Goal: Task Accomplishment & Management: Manage account settings

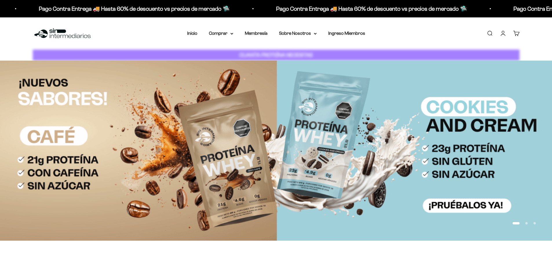
click at [501, 35] on link "Iniciar sesión" at bounding box center [502, 33] width 6 height 6
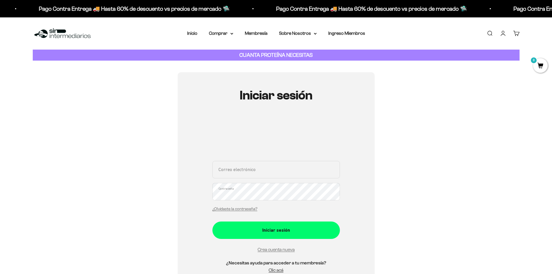
click at [302, 170] on input "Correo electrónico" at bounding box center [275, 169] width 127 height 17
click at [299, 171] on input "Correo electrónico" at bounding box center [275, 169] width 127 height 17
paste input "hoolkpedro0@gmail.com"
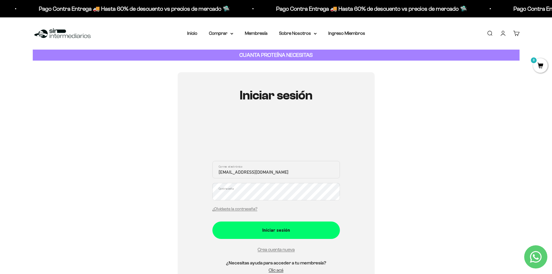
type input "hoolkpedro0@gmail.com"
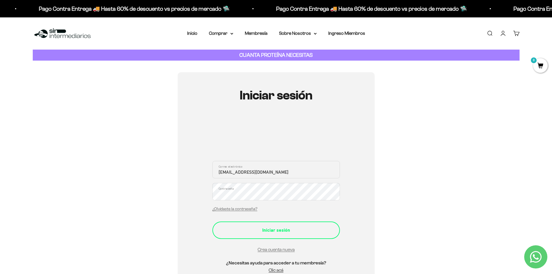
click at [303, 230] on div "Iniciar sesión" at bounding box center [276, 230] width 104 height 8
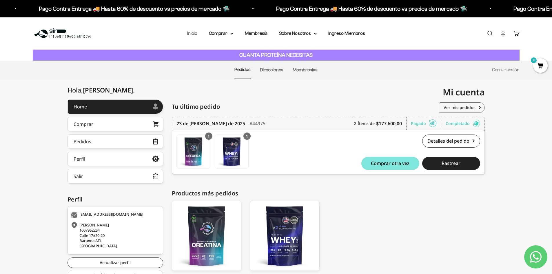
click at [195, 35] on link "Inicio" at bounding box center [192, 33] width 10 height 5
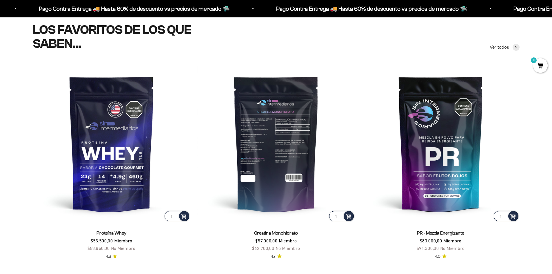
scroll to position [288, 0]
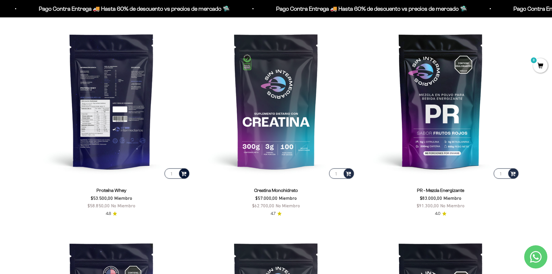
click at [185, 175] on span at bounding box center [184, 173] width 6 height 7
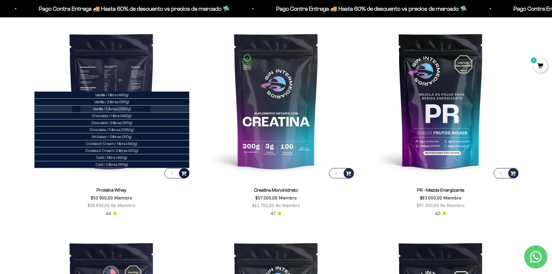
click at [123, 109] on span "Vainilla / 5 libras (2280g)" at bounding box center [112, 109] width 38 height 4
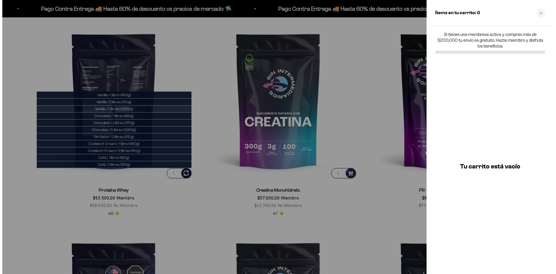
scroll to position [290, 0]
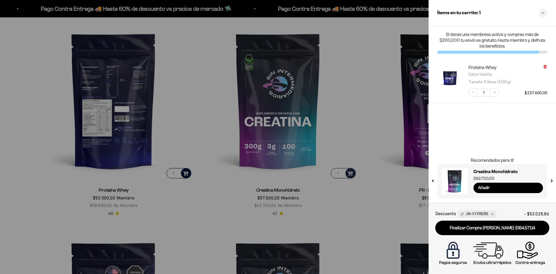
click at [545, 66] on icon at bounding box center [545, 66] width 2 height 3
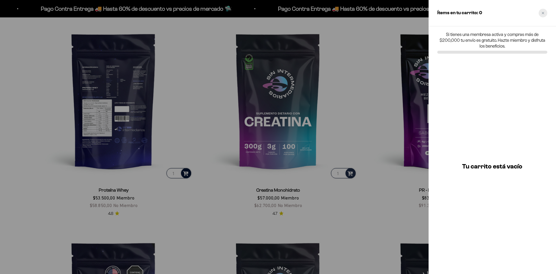
click at [544, 15] on div "Close cart" at bounding box center [543, 13] width 9 height 9
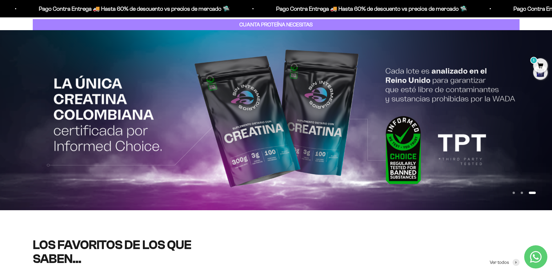
scroll to position [28, 0]
